Goal: Transaction & Acquisition: Purchase product/service

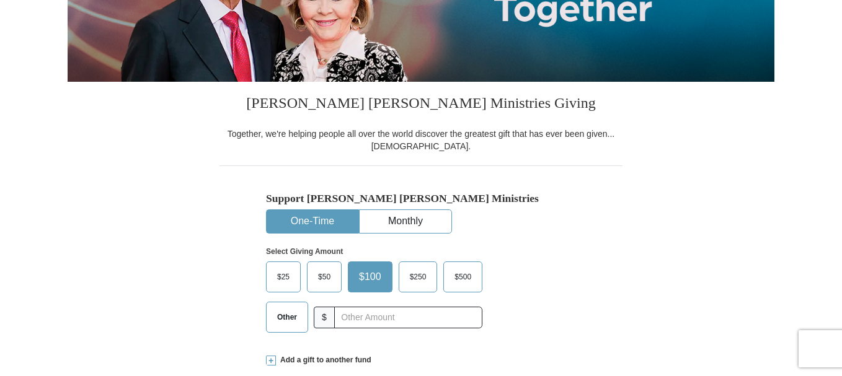
scroll to position [248, 0]
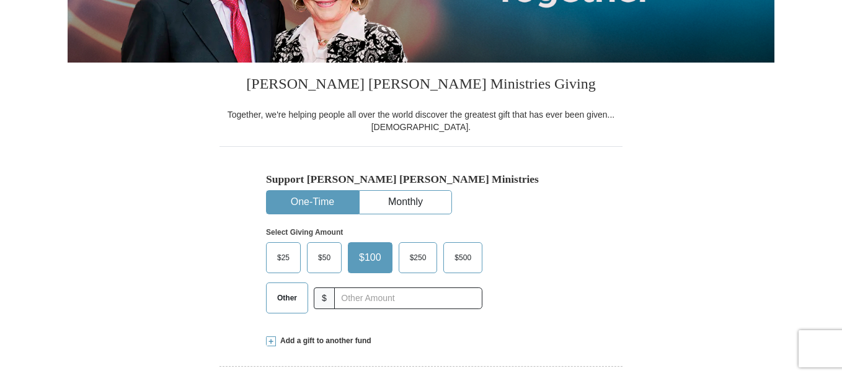
click at [280, 200] on button "One-Time" at bounding box center [313, 202] width 92 height 23
click at [321, 256] on span "$50" at bounding box center [324, 258] width 25 height 19
click at [0, 0] on input "$50" at bounding box center [0, 0] width 0 height 0
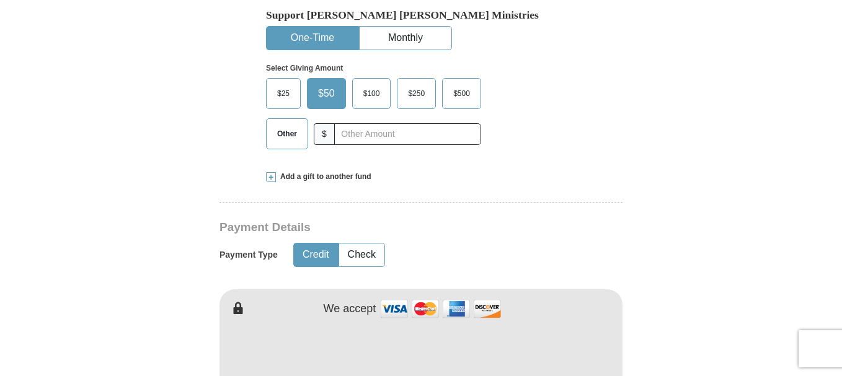
scroll to position [434, 0]
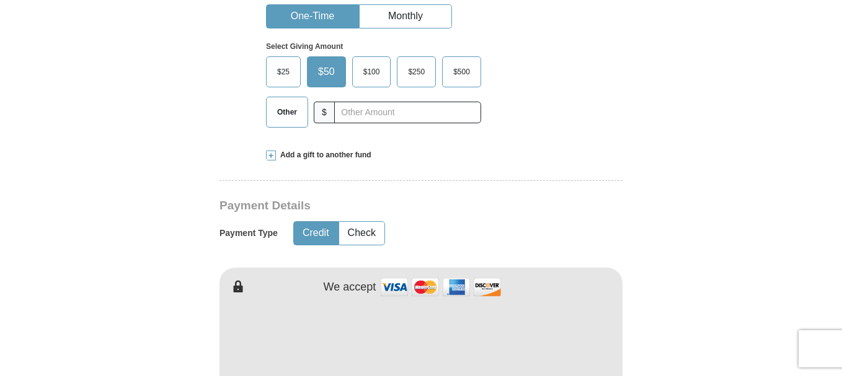
click at [321, 239] on button "Credit" at bounding box center [316, 233] width 44 height 23
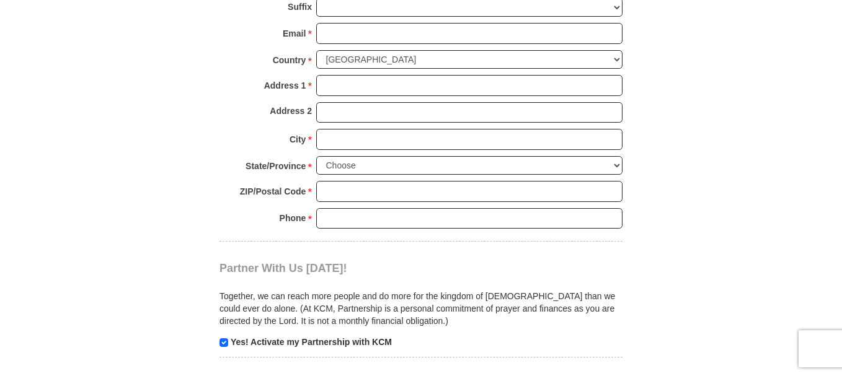
scroll to position [1054, 0]
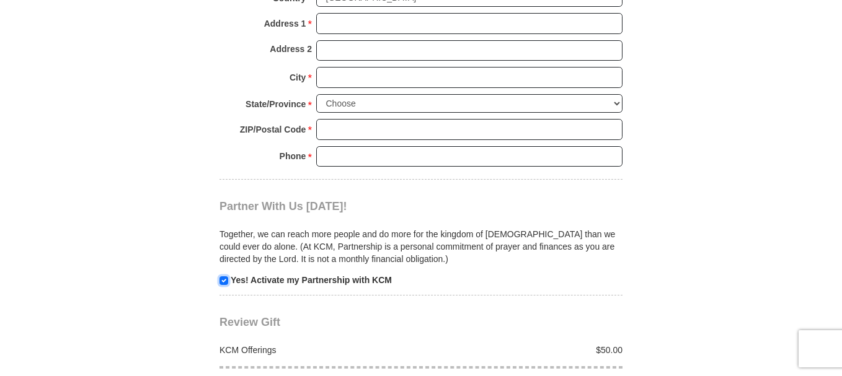
click at [222, 277] on input "checkbox" at bounding box center [224, 281] width 9 height 9
checkbox input "false"
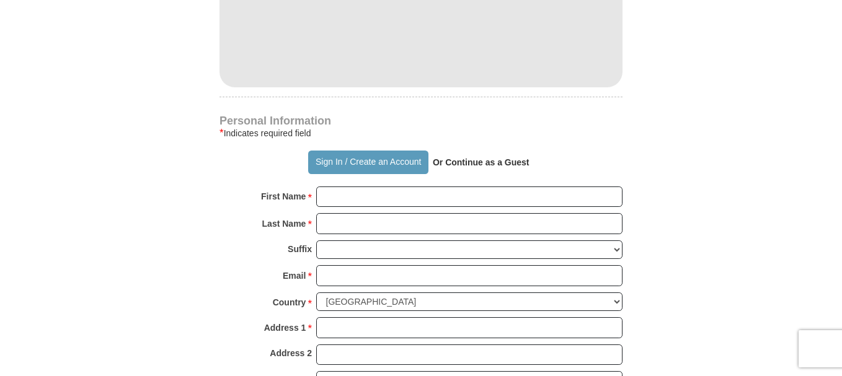
scroll to position [744, 0]
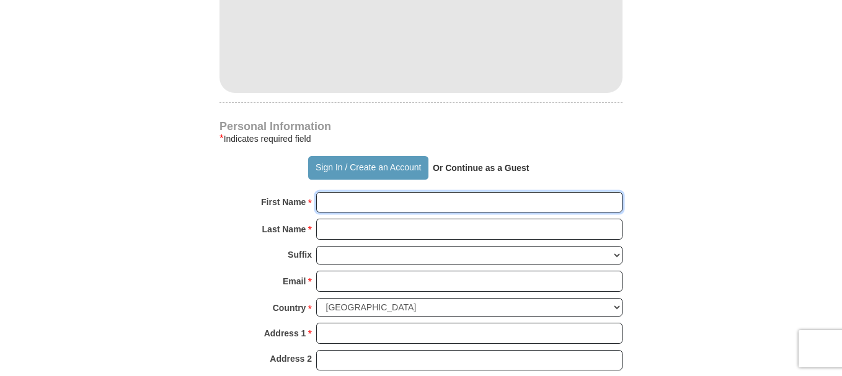
click at [364, 206] on input "First Name *" at bounding box center [469, 202] width 306 height 21
type input "[PERSON_NAME]"
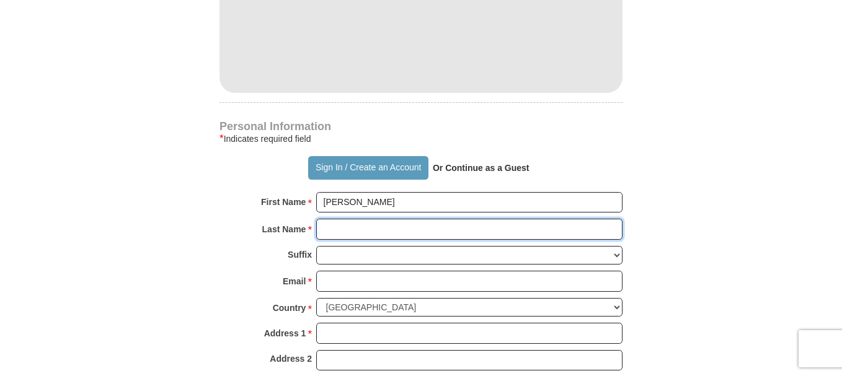
click at [393, 236] on input "Last Name *" at bounding box center [469, 229] width 306 height 21
type input "Beber"
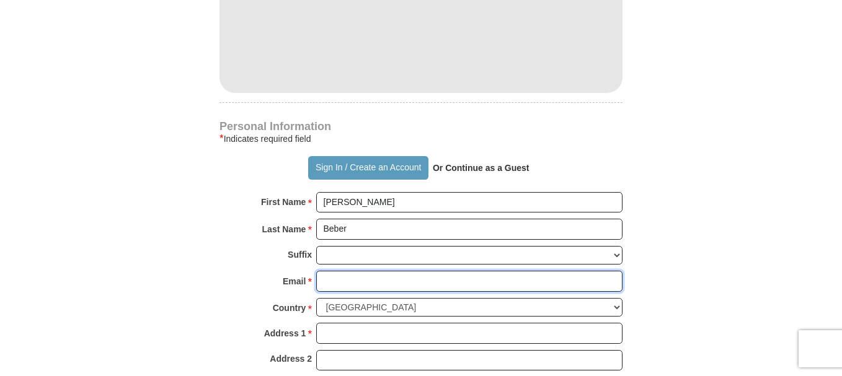
click at [383, 285] on input "Email *" at bounding box center [469, 281] width 306 height 21
type input "[EMAIL_ADDRESS][DOMAIN_NAME]"
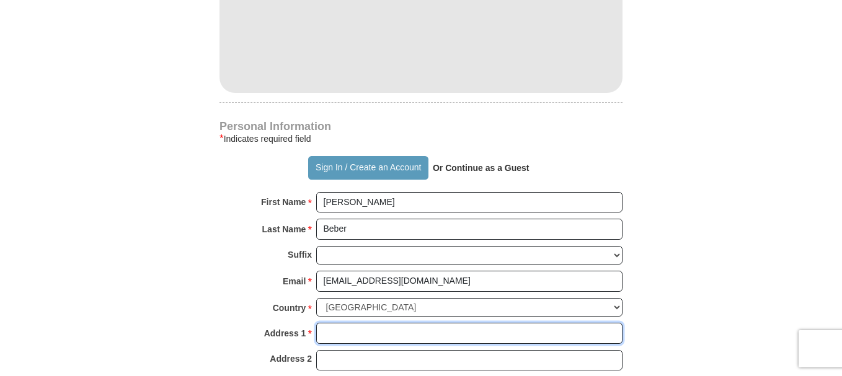
type input "342 [PERSON_NAME] DR"
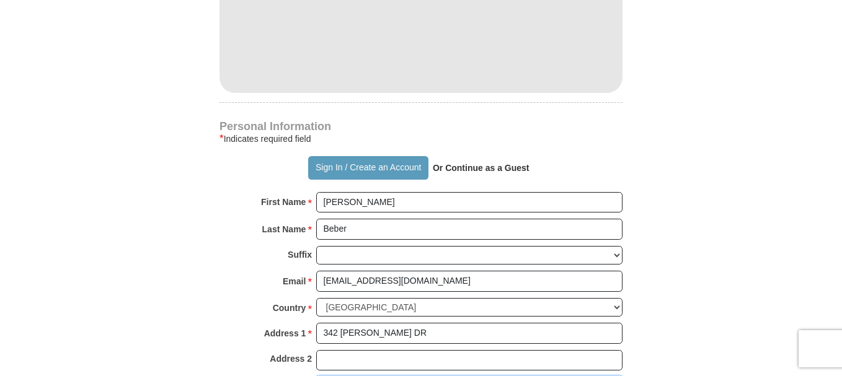
type input "[MEDICAL_DATA]"
select select "LA"
type input "70079-2322"
type input "5045596121"
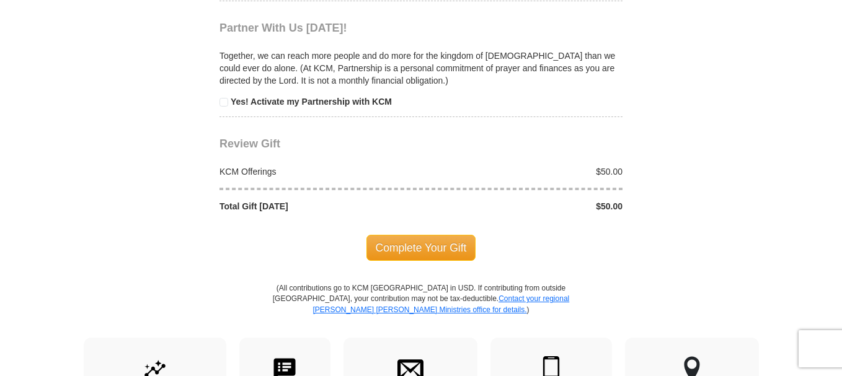
scroll to position [1240, 0]
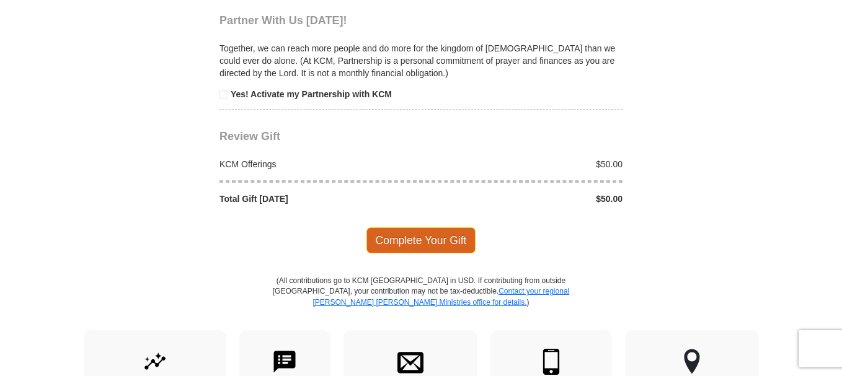
click at [460, 247] on span "Complete Your Gift" at bounding box center [422, 241] width 110 height 26
